Goal: Information Seeking & Learning: Learn about a topic

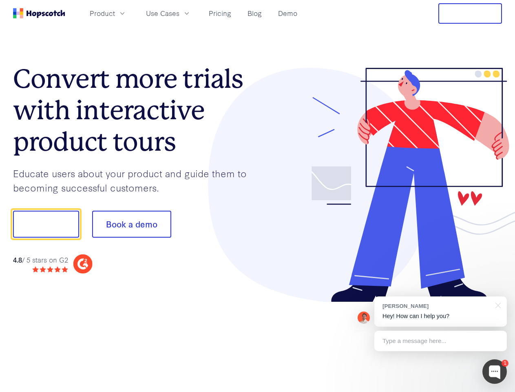
click at [258, 196] on div at bounding box center [380, 185] width 245 height 235
click at [115, 13] on span "Product" at bounding box center [102, 13] width 25 height 10
click at [180, 13] on span "Use Cases" at bounding box center [162, 13] width 33 height 10
click at [470, 13] on button "Free Trial" at bounding box center [471, 13] width 64 height 20
click at [46, 224] on button "Show me!" at bounding box center [46, 224] width 66 height 27
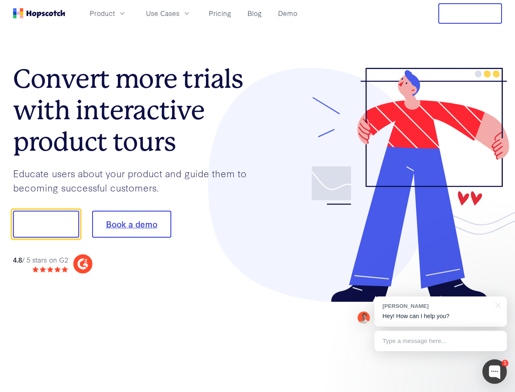
click at [131, 224] on button "Book a demo" at bounding box center [131, 224] width 79 height 27
click at [495, 371] on div at bounding box center [495, 371] width 24 height 24
click at [441, 311] on div "[PERSON_NAME] Hey! How can I help you?" at bounding box center [441, 311] width 133 height 30
click at [497, 304] on div at bounding box center [430, 223] width 153 height 272
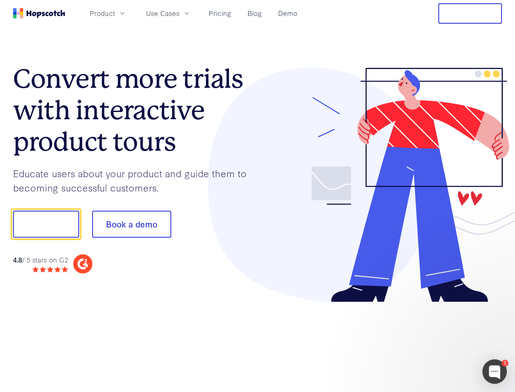
click at [441, 341] on div at bounding box center [430, 277] width 153 height 163
